Goal: Information Seeking & Learning: Learn about a topic

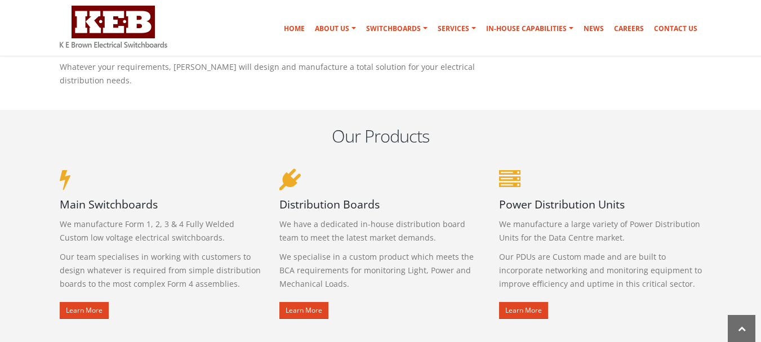
scroll to position [549, 0]
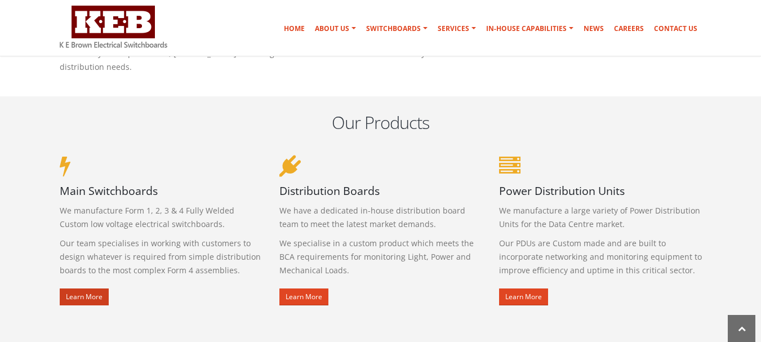
click at [95, 296] on link "Learn More" at bounding box center [84, 296] width 49 height 17
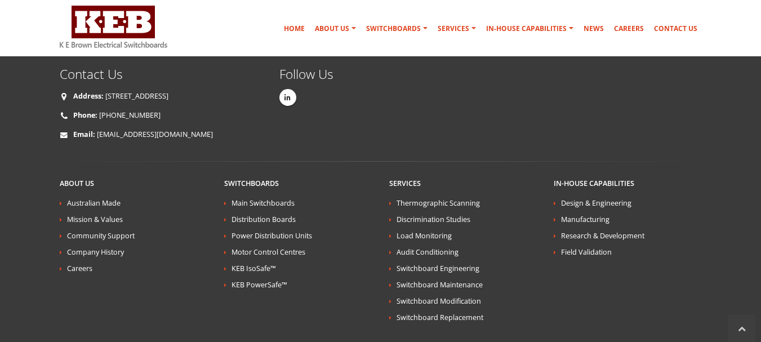
scroll to position [2581, 0]
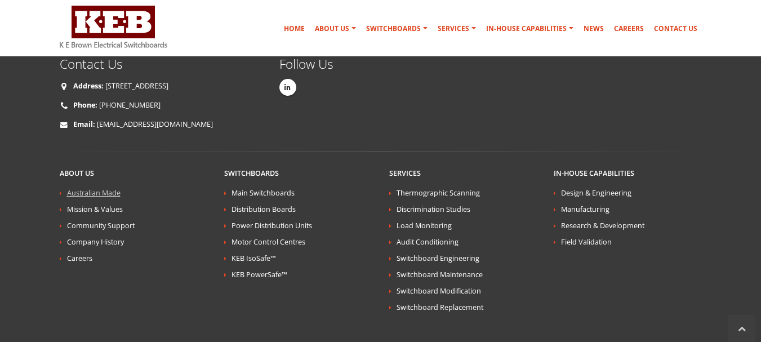
click at [112, 188] on link "Australian Made" at bounding box center [94, 193] width 54 height 10
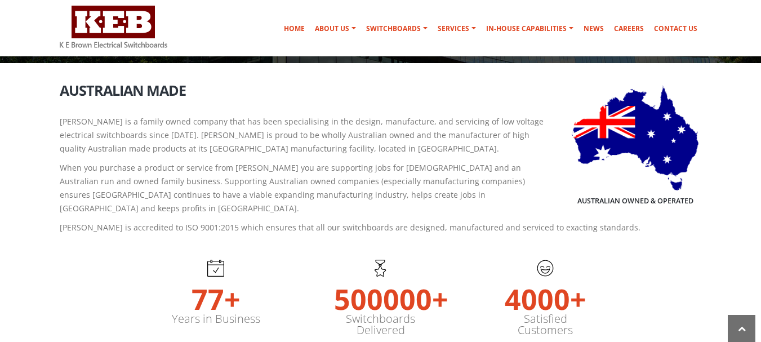
scroll to position [205, 0]
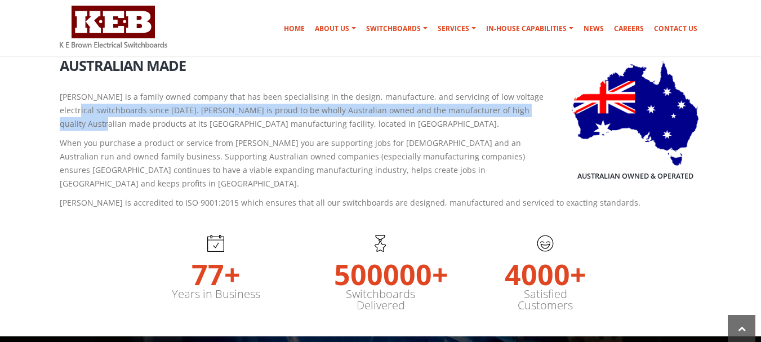
drag, startPoint x: 753, startPoint y: 84, endPoint x: 769, endPoint y: 105, distance: 26.6
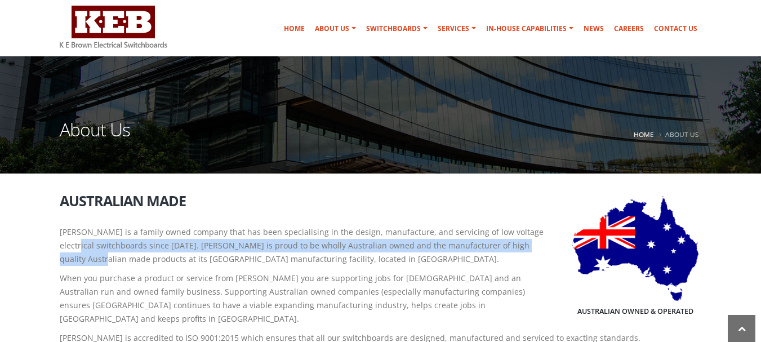
scroll to position [0, 0]
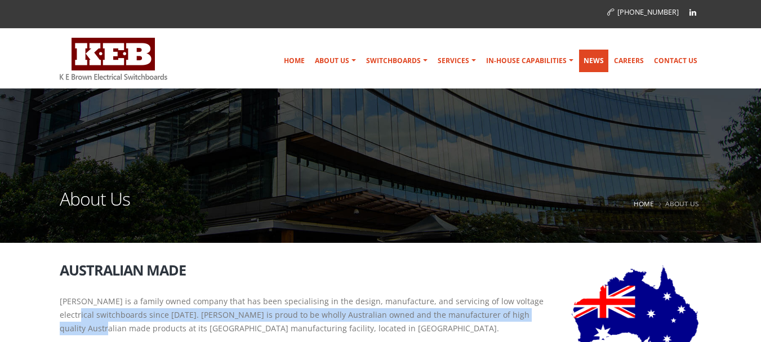
click at [598, 58] on link "News" at bounding box center [593, 61] width 29 height 23
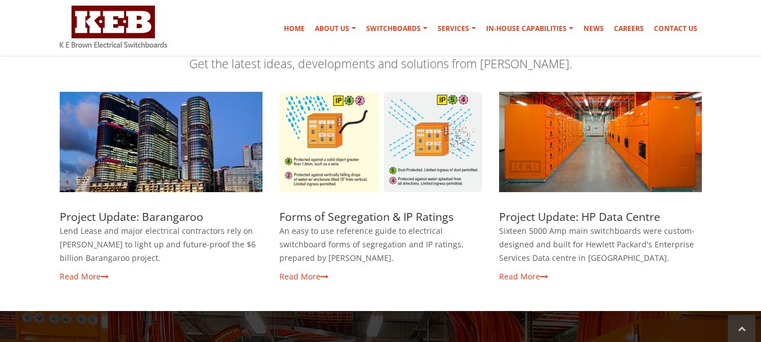
scroll to position [231, 0]
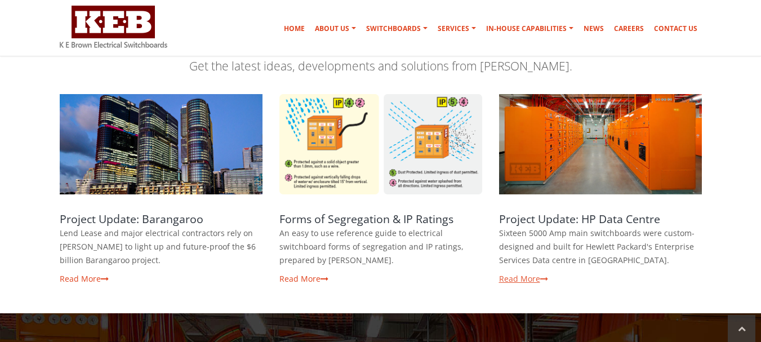
click at [528, 279] on link "Read More" at bounding box center [523, 278] width 49 height 11
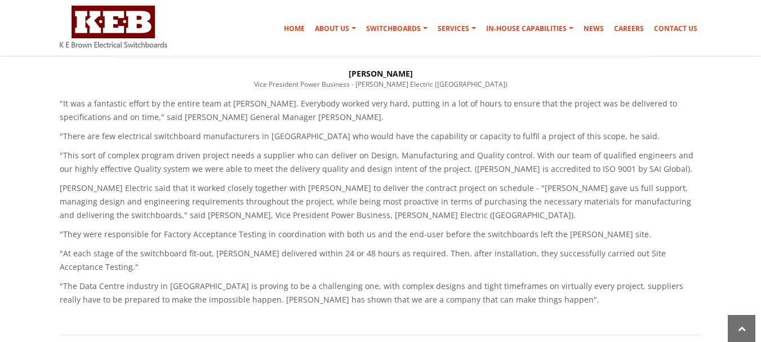
scroll to position [655, 0]
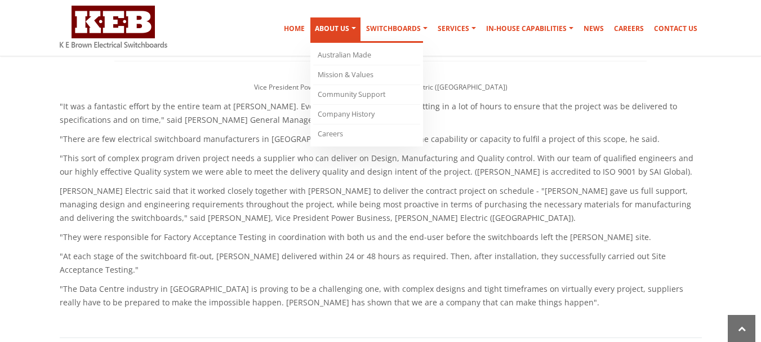
click at [350, 30] on link "About Us" at bounding box center [335, 29] width 50 height 25
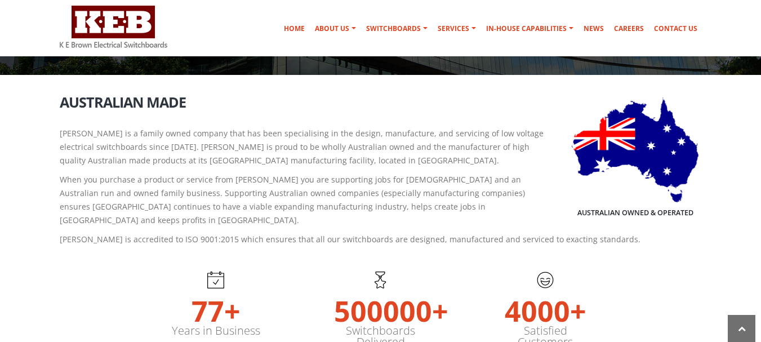
scroll to position [152, 0]
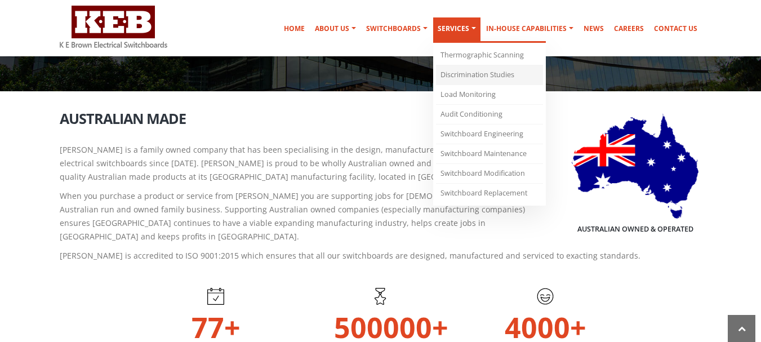
click at [463, 73] on link "Discrimination Studies" at bounding box center [489, 75] width 107 height 20
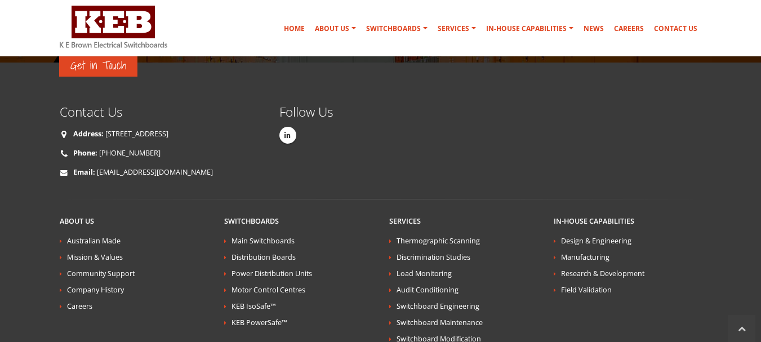
scroll to position [3641, 0]
